Goal: Task Accomplishment & Management: Use online tool/utility

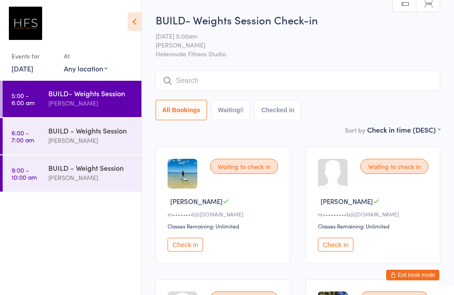
click at [108, 138] on div "[PERSON_NAME]" at bounding box center [91, 140] width 86 height 10
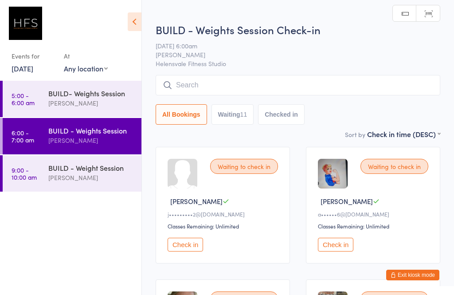
click at [95, 177] on div "[PERSON_NAME]" at bounding box center [91, 178] width 86 height 10
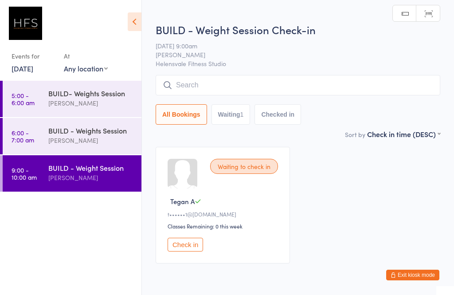
click at [80, 106] on div "[PERSON_NAME]" at bounding box center [91, 103] width 86 height 10
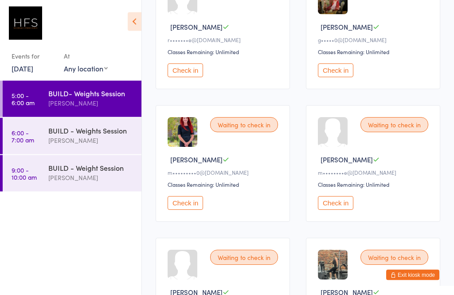
scroll to position [307, 0]
click at [194, 209] on button "Check in" at bounding box center [185, 203] width 35 height 14
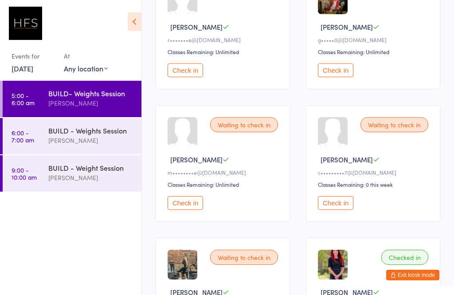
scroll to position [419, 0]
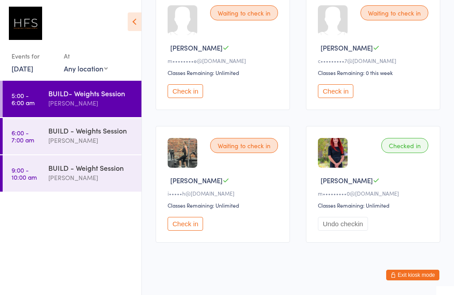
click at [176, 231] on button "Check in" at bounding box center [185, 224] width 35 height 14
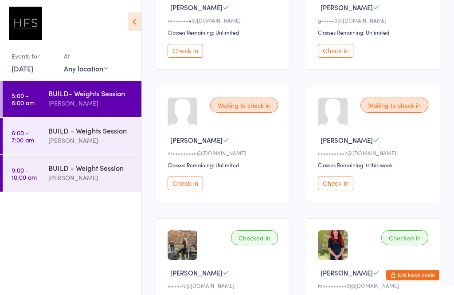
scroll to position [331, 0]
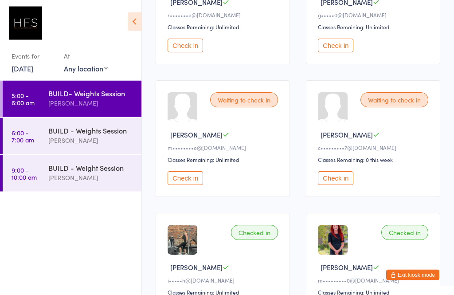
click at [193, 185] on button "Check in" at bounding box center [185, 179] width 35 height 14
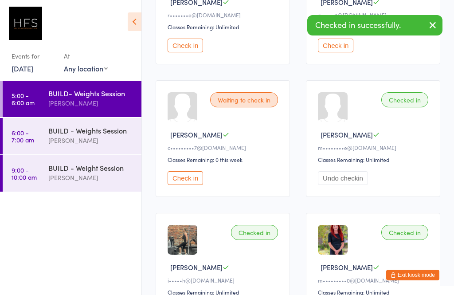
click at [195, 183] on button "Check in" at bounding box center [185, 178] width 35 height 14
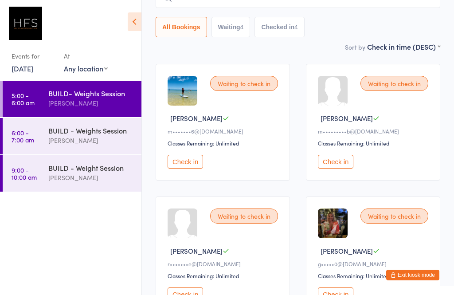
scroll to position [83, 0]
click at [179, 168] on button "Check in" at bounding box center [185, 161] width 35 height 14
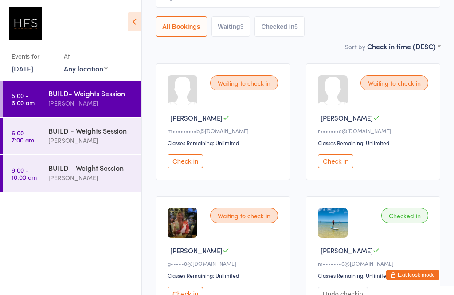
click at [181, 168] on button "Check in" at bounding box center [185, 161] width 35 height 14
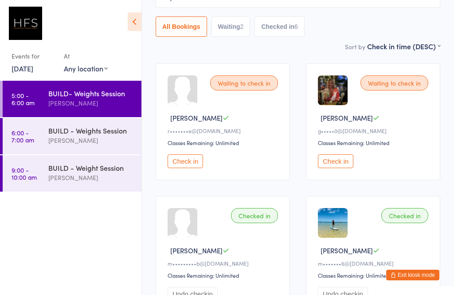
click at [320, 168] on button "Check in" at bounding box center [335, 161] width 35 height 14
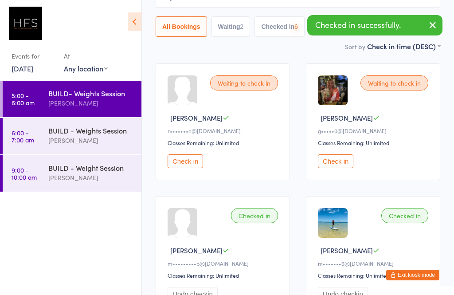
click at [178, 166] on button "Check in" at bounding box center [185, 161] width 35 height 14
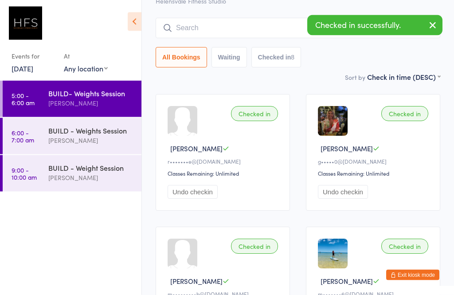
scroll to position [42, 0]
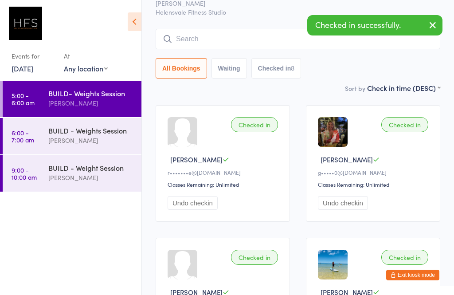
click at [205, 48] on input "search" at bounding box center [298, 39] width 285 height 20
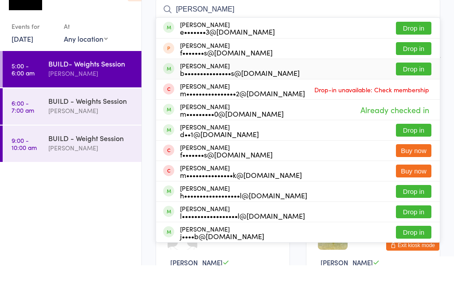
type input "[PERSON_NAME]"
click at [192, 99] on div "b•••••••••••••••s@[DOMAIN_NAME]" at bounding box center [240, 102] width 120 height 7
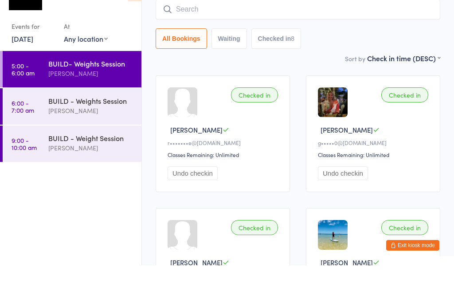
scroll to position [71, 0]
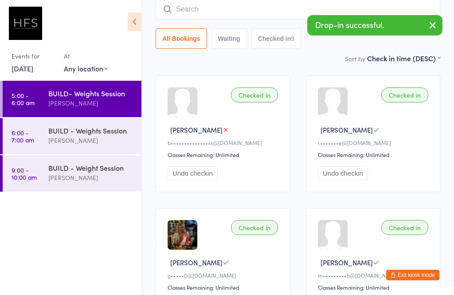
click at [78, 138] on div "[PERSON_NAME]" at bounding box center [91, 140] width 86 height 10
